Goal: Information Seeking & Learning: Learn about a topic

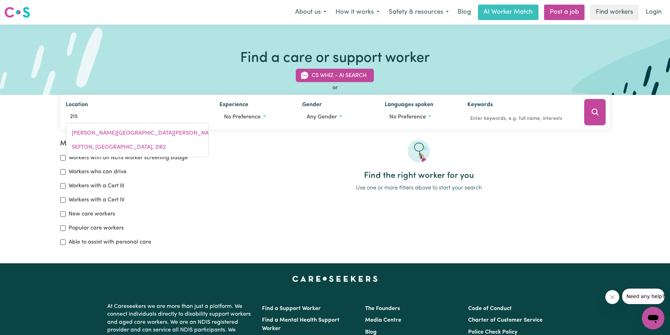
type input "2152"
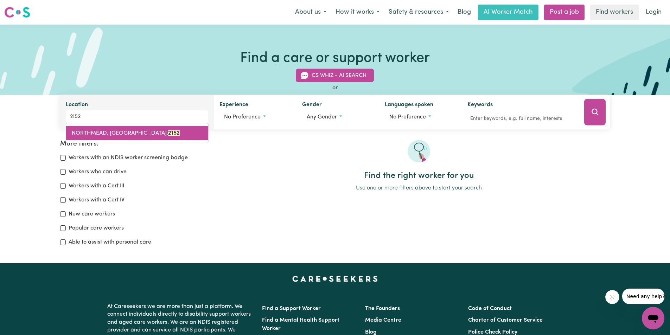
click at [129, 134] on span "NORTHMEAD, [GEOGRAPHIC_DATA], 2152" at bounding box center [126, 133] width 108 height 6
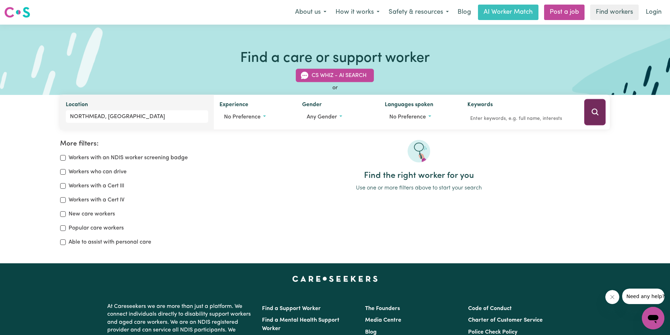
click at [598, 106] on button "Search" at bounding box center [594, 112] width 21 height 26
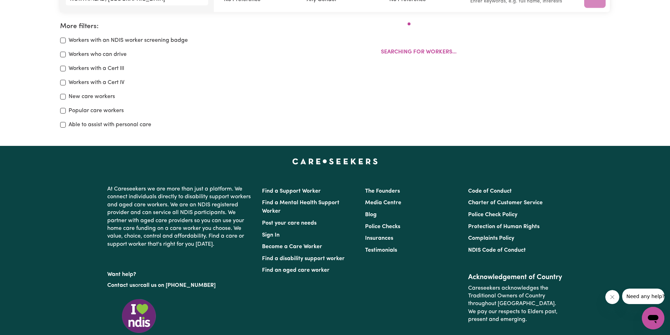
drag, startPoint x: 537, startPoint y: 182, endPoint x: 519, endPoint y: 188, distance: 18.6
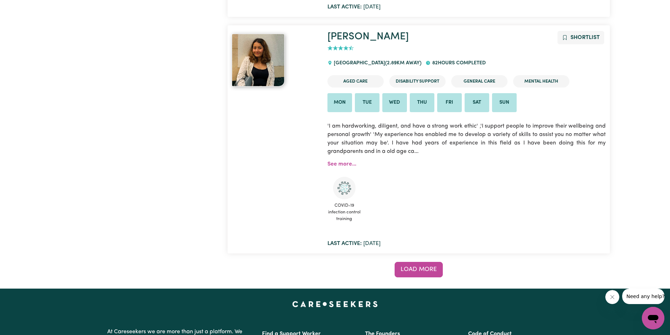
scroll to position [5754, 0]
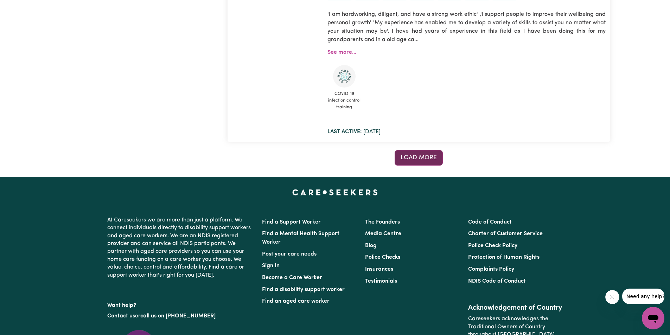
click at [422, 160] on span "Load more" at bounding box center [418, 158] width 36 height 6
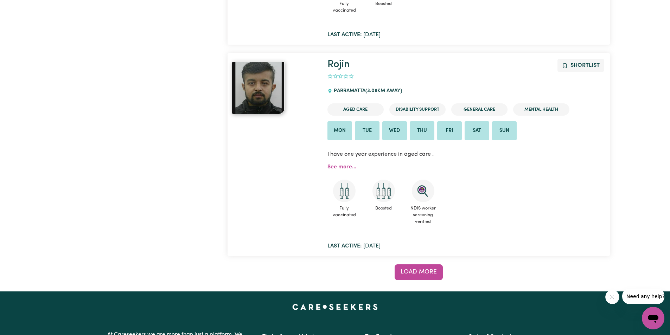
scroll to position [11353, 0]
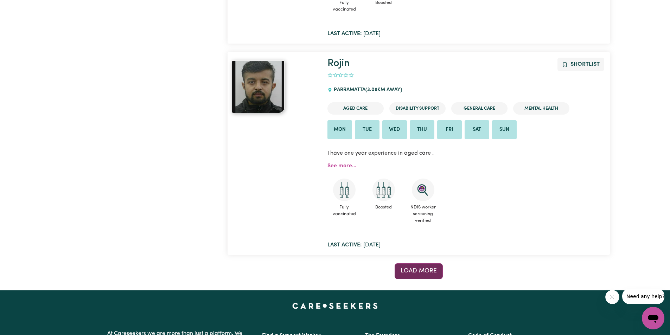
click at [410, 263] on button "Load more" at bounding box center [418, 270] width 48 height 15
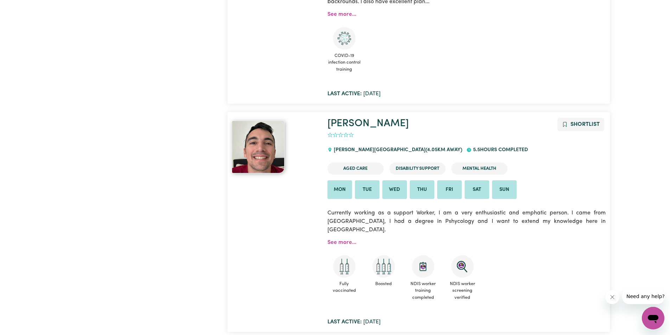
scroll to position [17259, 0]
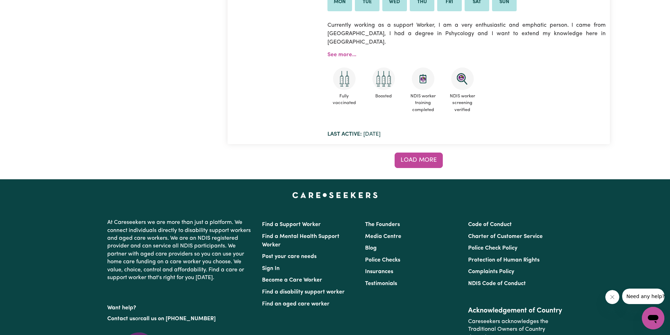
click at [425, 157] on span "Load more" at bounding box center [418, 160] width 36 height 6
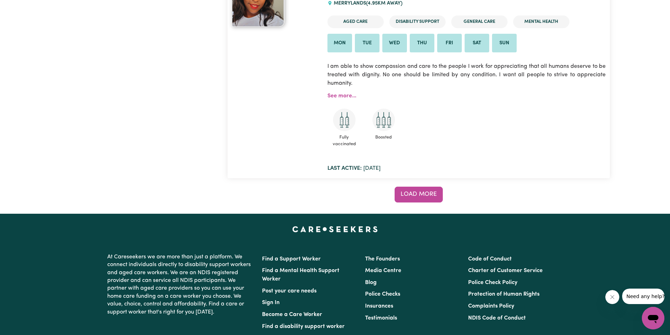
scroll to position [22834, 0]
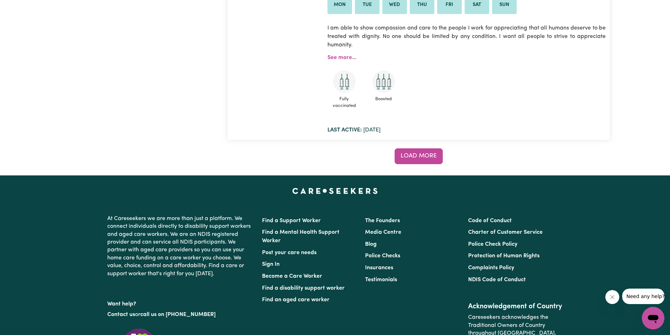
click at [424, 153] on span "Load more" at bounding box center [418, 156] width 36 height 6
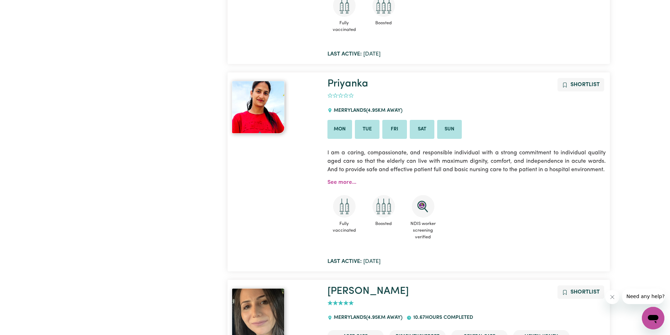
scroll to position [22881, 0]
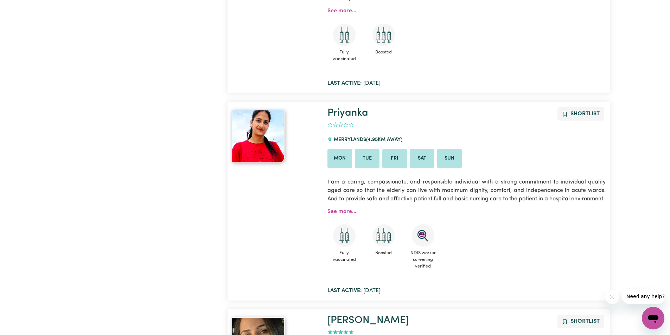
drag, startPoint x: 305, startPoint y: 163, endPoint x: 326, endPoint y: 173, distance: 22.8
click at [324, 173] on div "Priyanka Shortlist 0 MERRYLANDS ( 4.95 km away) Mon Tue Fri Sat Sun I am a cari…" at bounding box center [418, 201] width 382 height 188
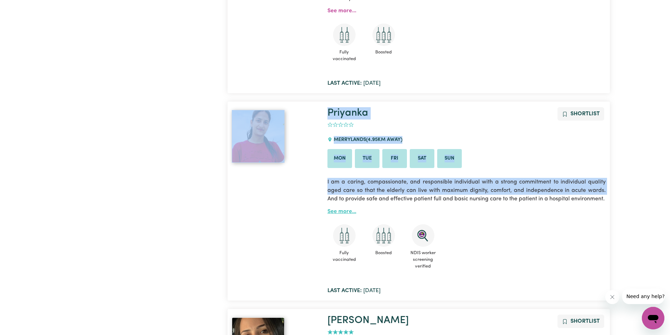
click at [337, 209] on link "See more..." at bounding box center [341, 212] width 29 height 6
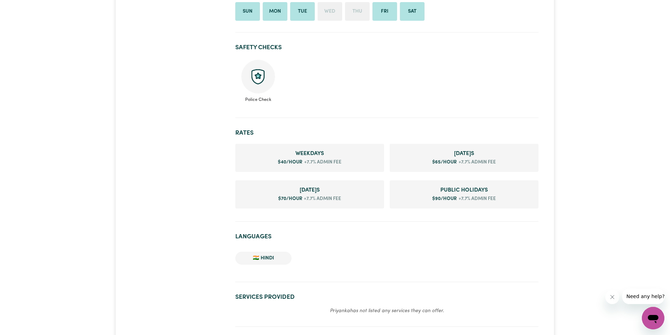
scroll to position [352, 0]
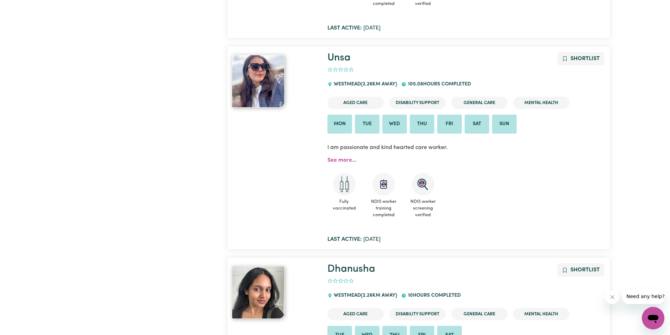
scroll to position [3352, 0]
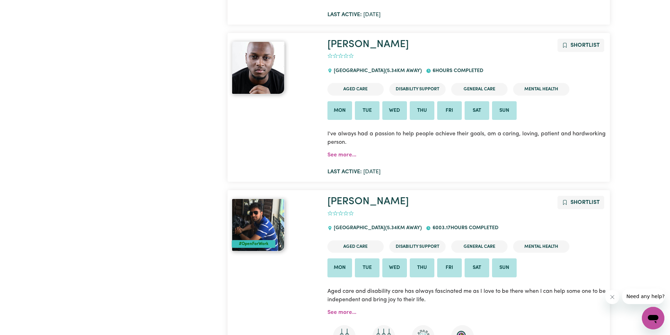
drag, startPoint x: 670, startPoint y: 57, endPoint x: 28, endPoint y: 13, distance: 643.5
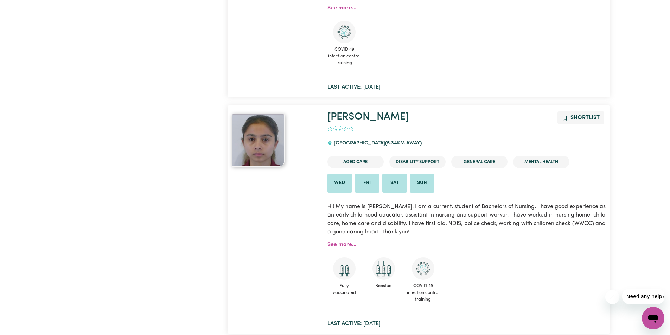
scroll to position [27540, 0]
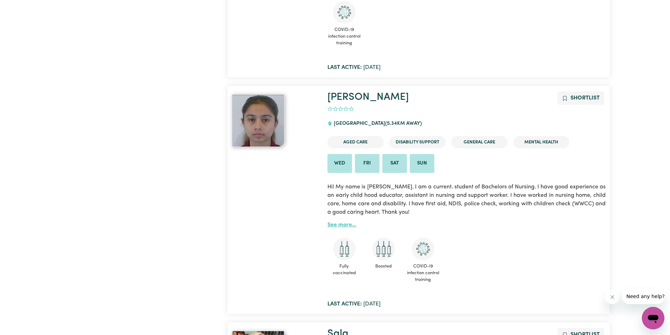
click at [336, 222] on link "See more..." at bounding box center [341, 225] width 29 height 6
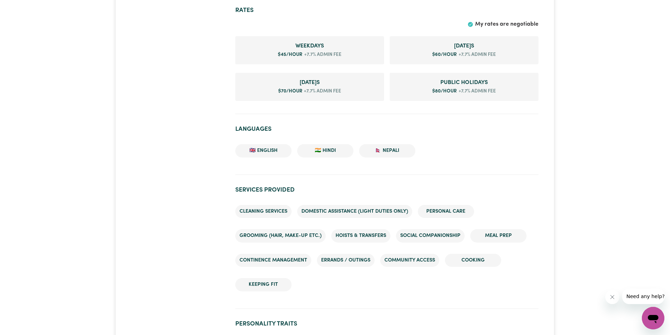
scroll to position [492, 0]
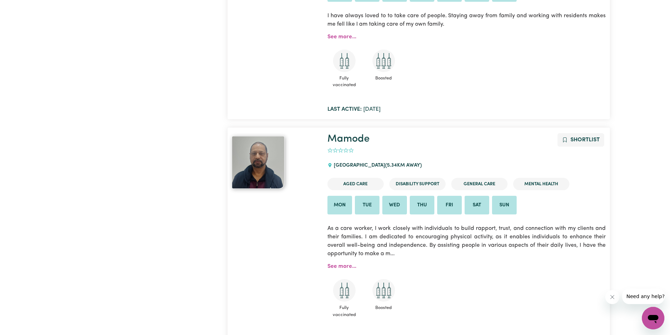
scroll to position [28244, 0]
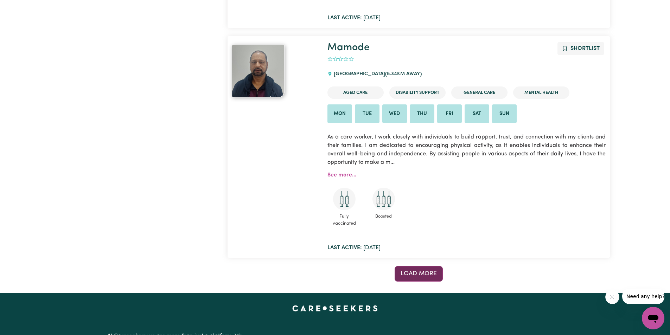
click at [430, 266] on button "Load more" at bounding box center [418, 273] width 48 height 15
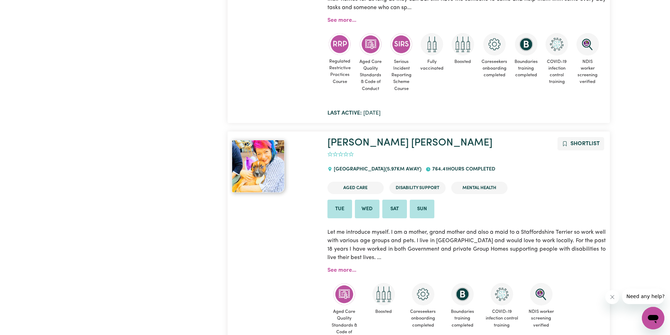
scroll to position [34174, 0]
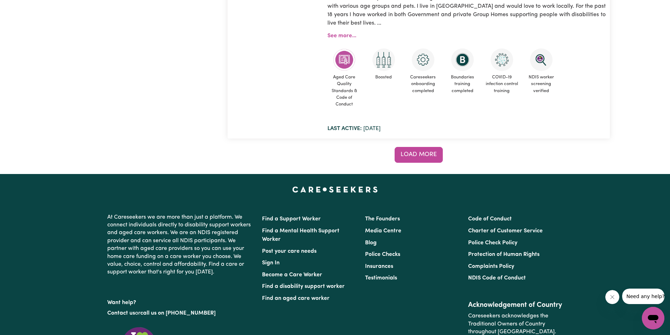
click at [431, 152] on span "Load more" at bounding box center [418, 155] width 36 height 6
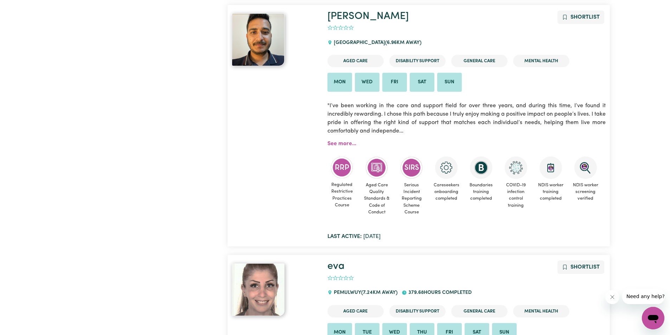
scroll to position [39729, 0]
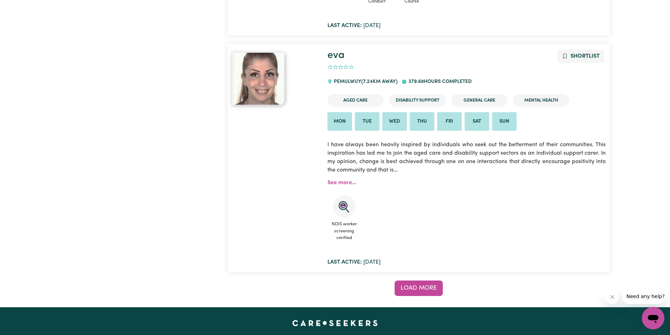
click at [425, 281] on button "Load more" at bounding box center [418, 288] width 48 height 15
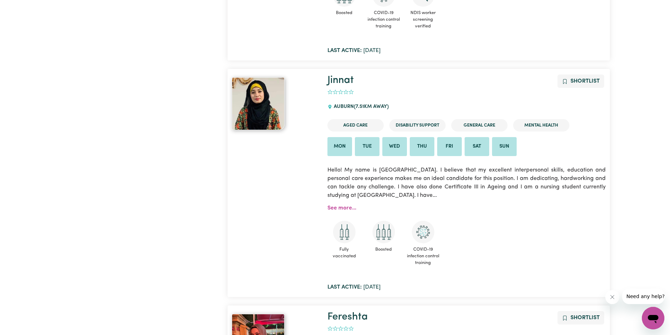
scroll to position [45330, 0]
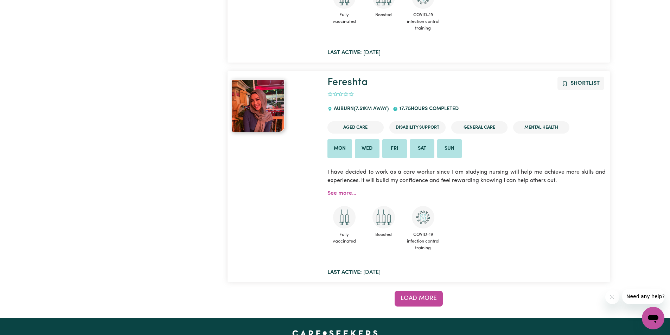
click at [423, 291] on button "Load more" at bounding box center [418, 298] width 48 height 15
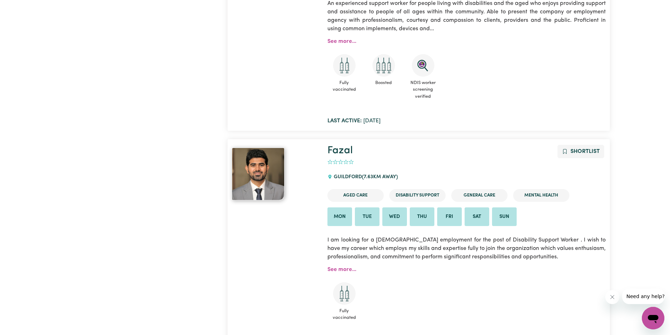
scroll to position [51283, 0]
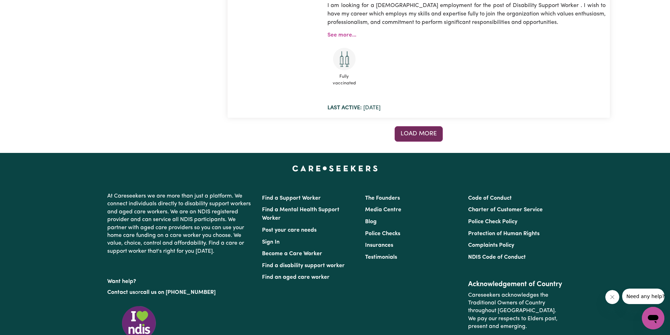
click at [419, 126] on button "Load more" at bounding box center [418, 133] width 48 height 15
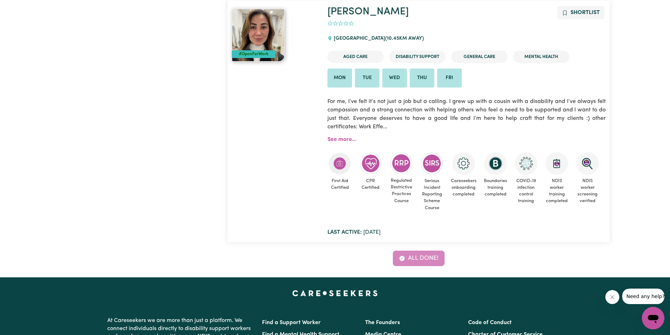
scroll to position [55384, 0]
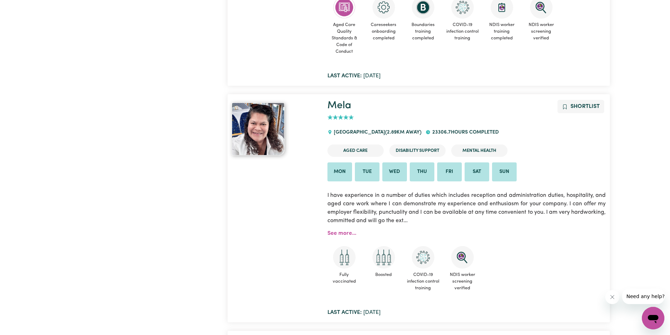
scroll to position [975, 0]
